Goal: Navigation & Orientation: Find specific page/section

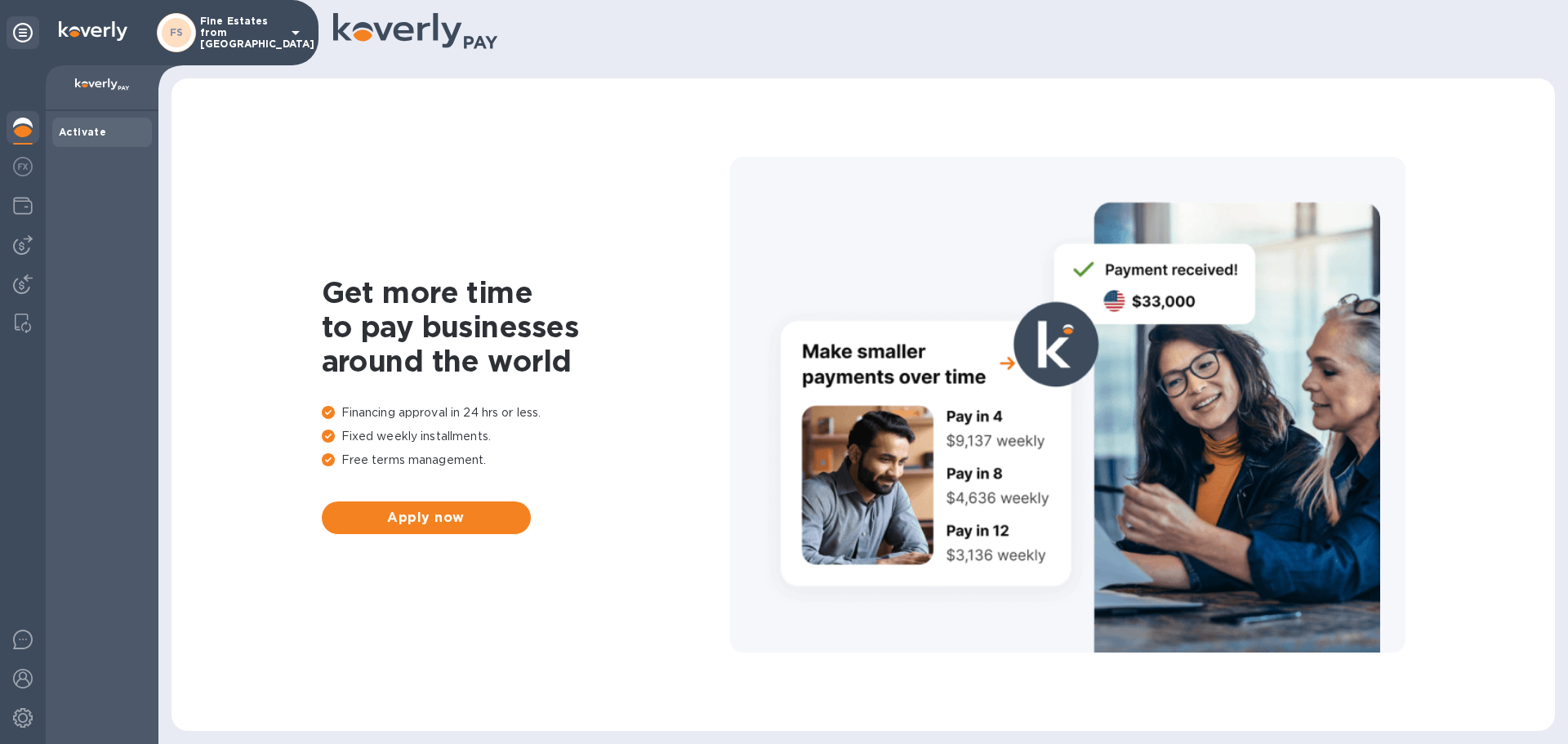
click at [241, 39] on p "Fine Estates from [GEOGRAPHIC_DATA]" at bounding box center [240, 32] width 82 height 34
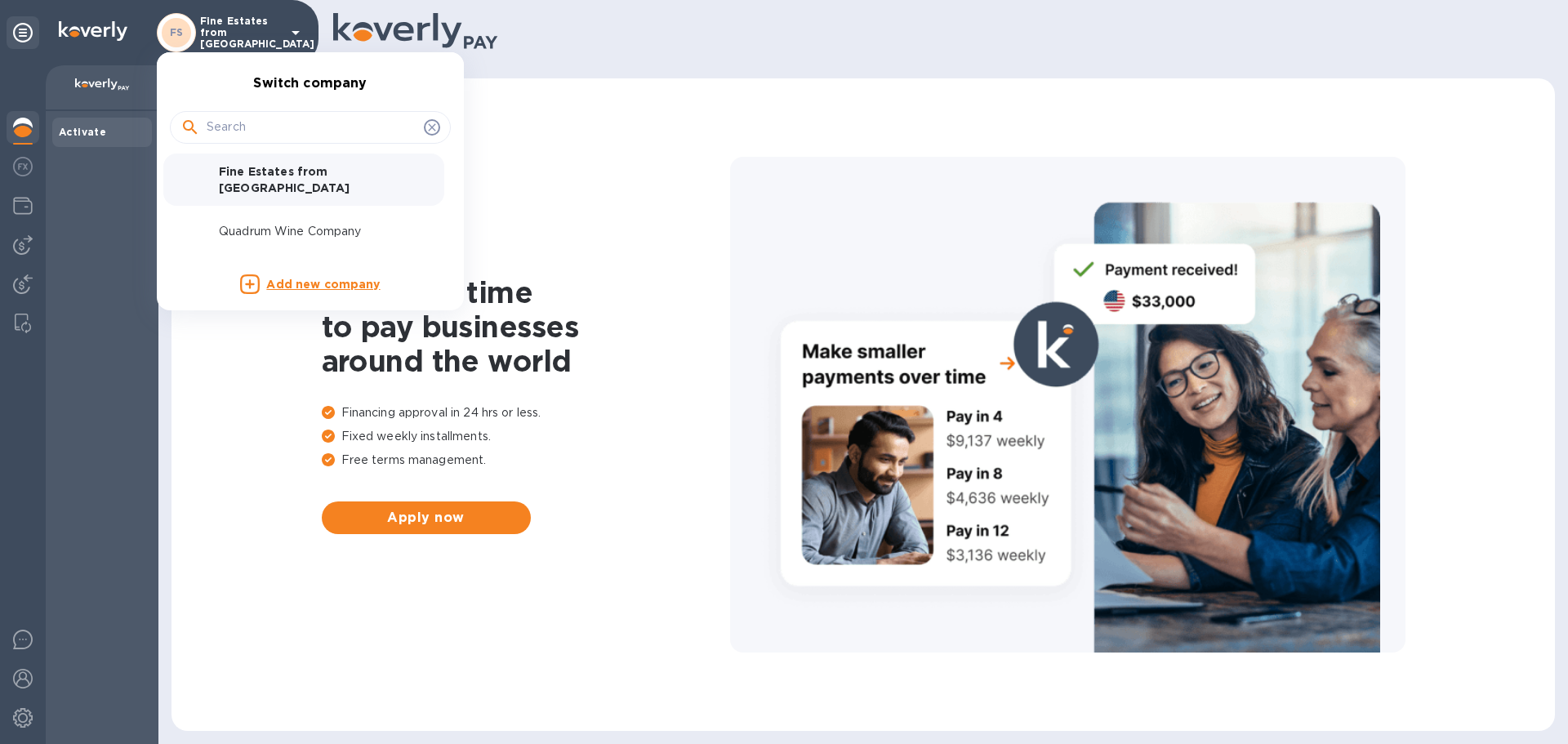
click at [286, 243] on div at bounding box center [784, 372] width 1568 height 744
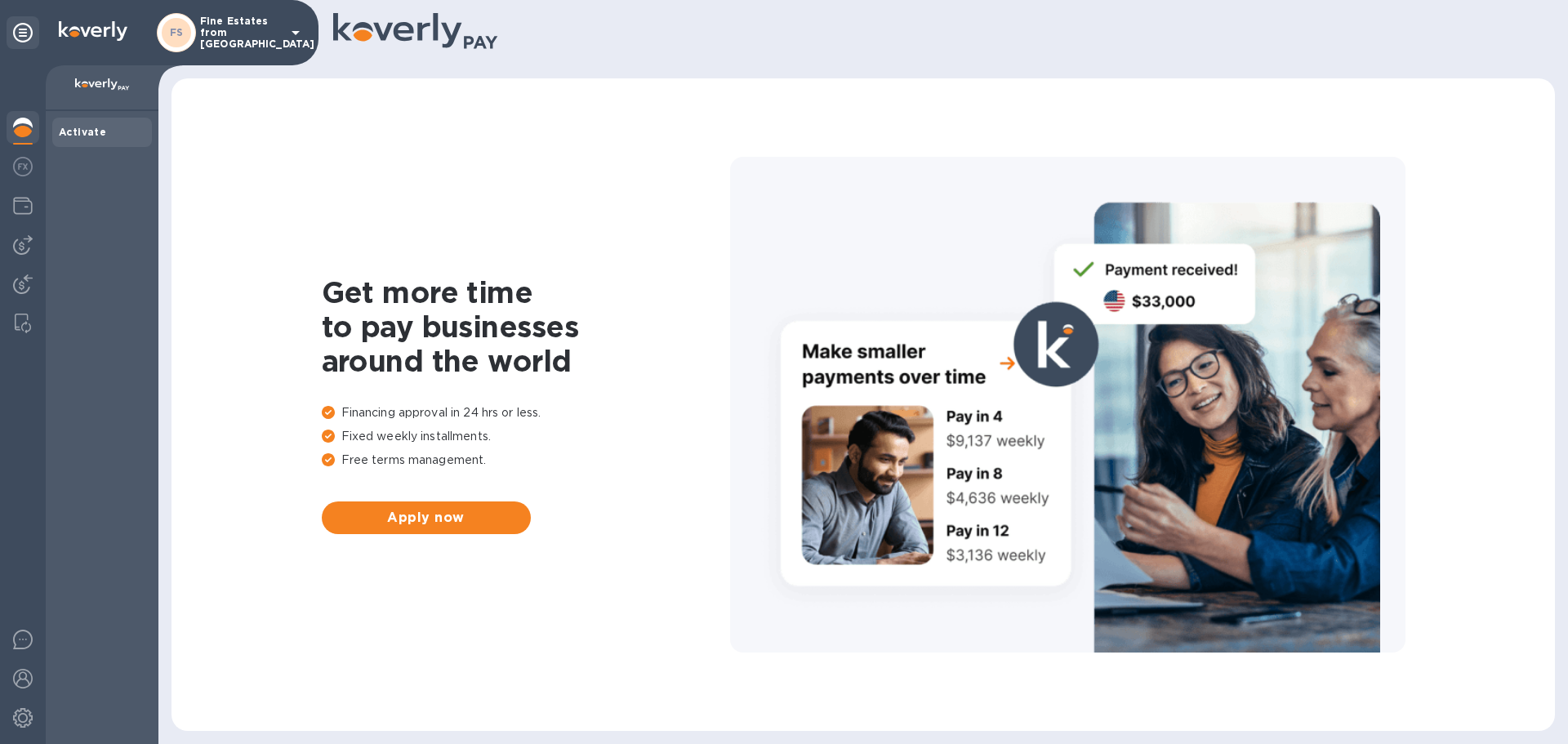
click at [286, 234] on div "Switch company Fine Estates from [GEOGRAPHIC_DATA] Quadrum Wine Company Add new…" at bounding box center [784, 372] width 1568 height 744
click at [267, 30] on div "Switch company Fine Estates from [GEOGRAPHIC_DATA] Quadrum Wine Company Add new…" at bounding box center [784, 372] width 1568 height 744
click at [267, 34] on p "Fine Estates from [GEOGRAPHIC_DATA]" at bounding box center [240, 32] width 82 height 34
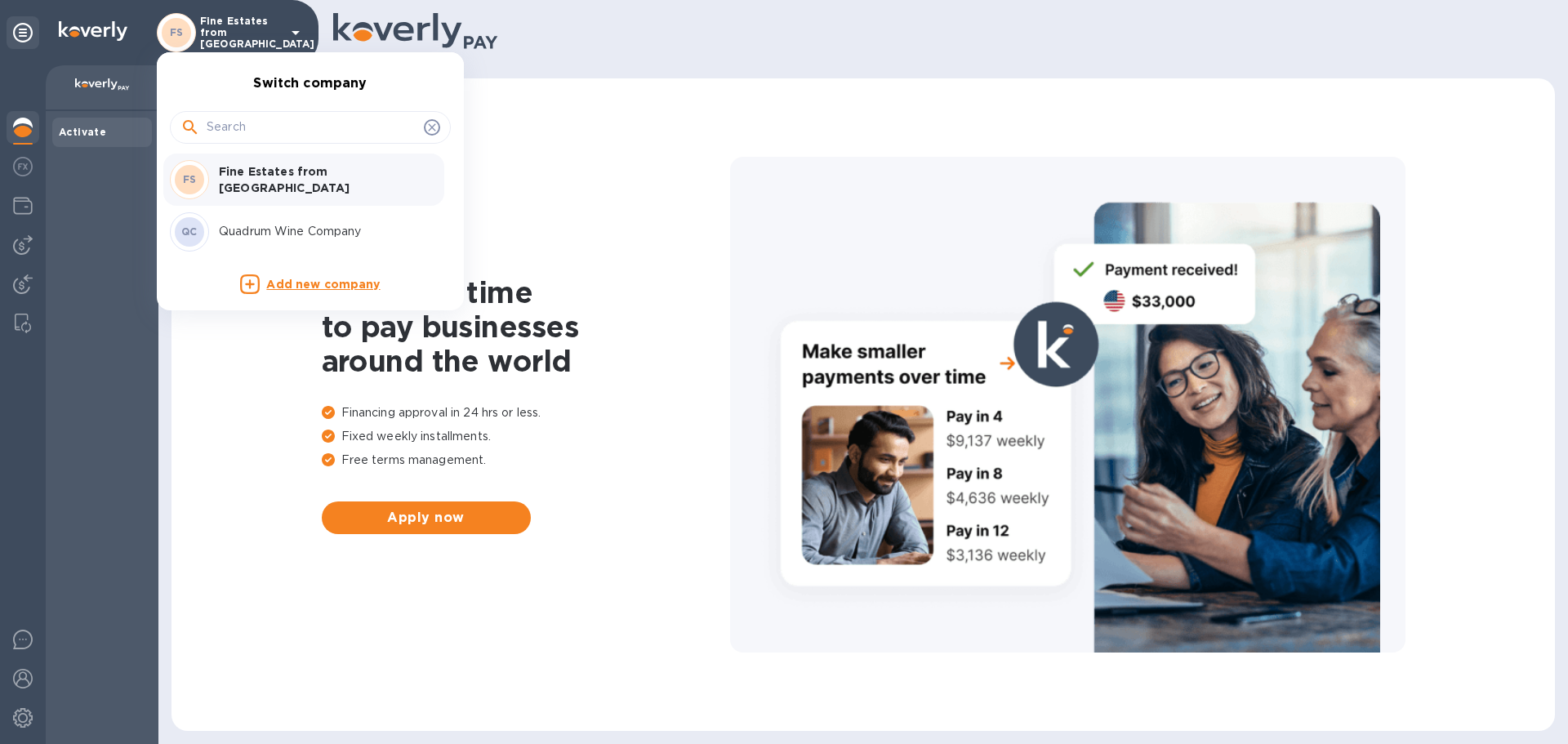
click at [272, 231] on p "Quadrum Wine Company" at bounding box center [322, 231] width 205 height 17
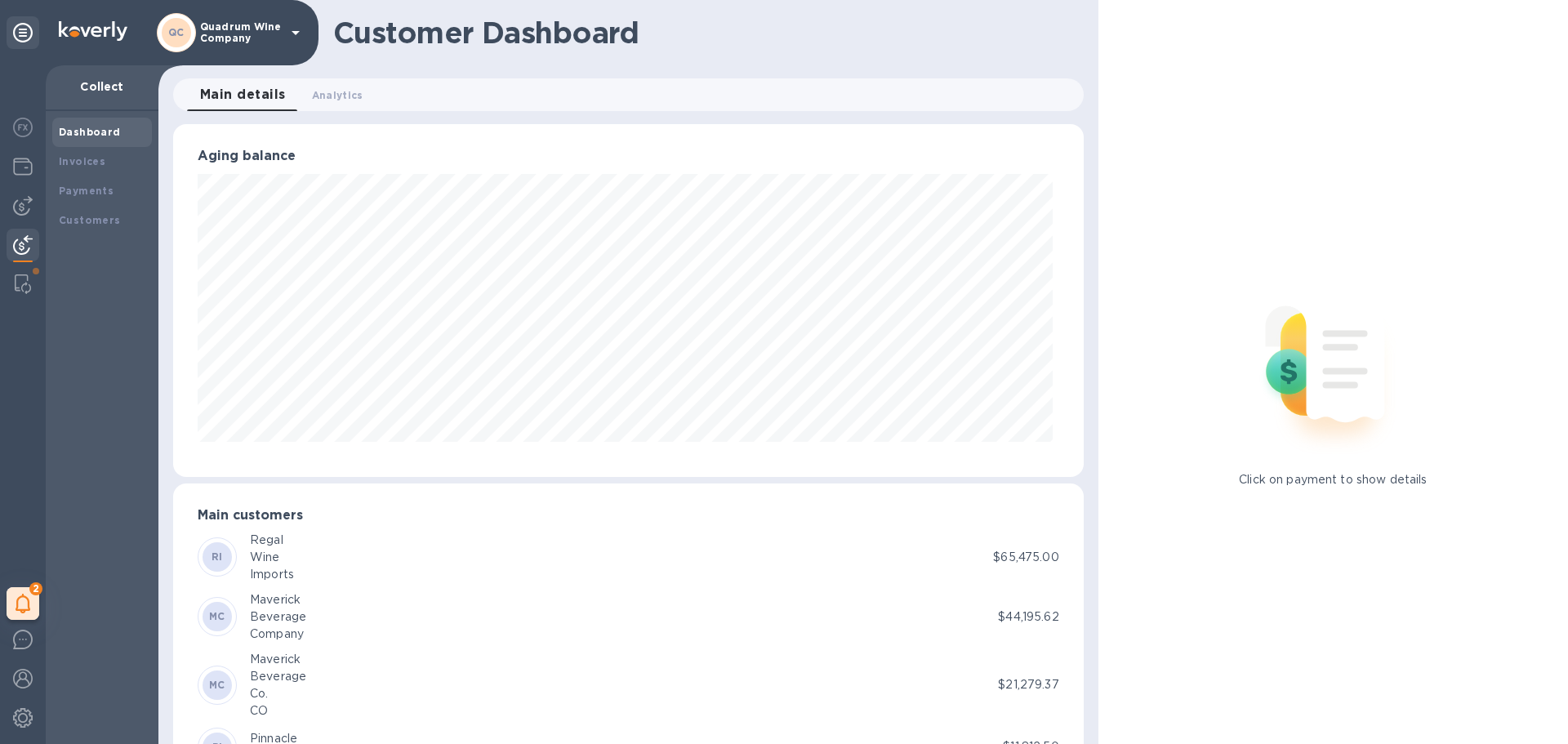
scroll to position [353, 904]
